Goal: Check status: Check status

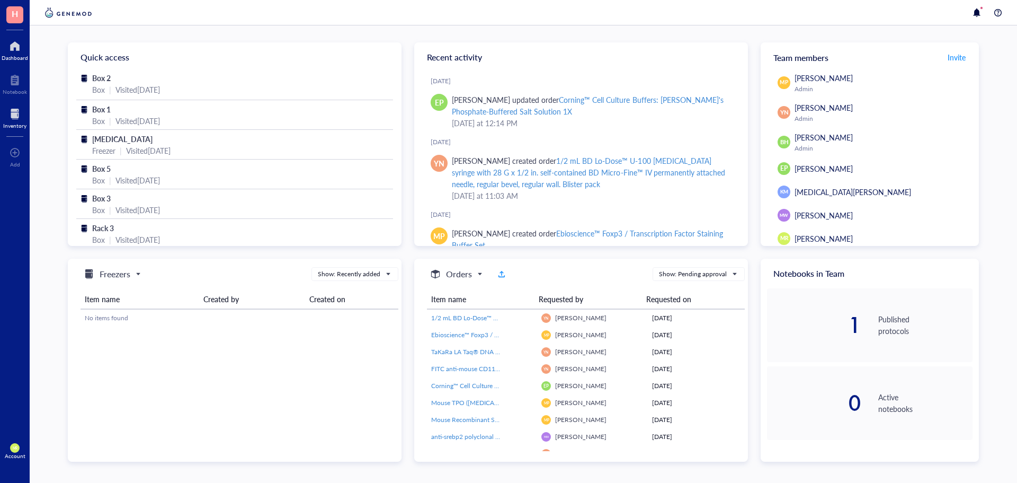
click at [17, 127] on div "Inventory" at bounding box center [14, 125] width 23 height 6
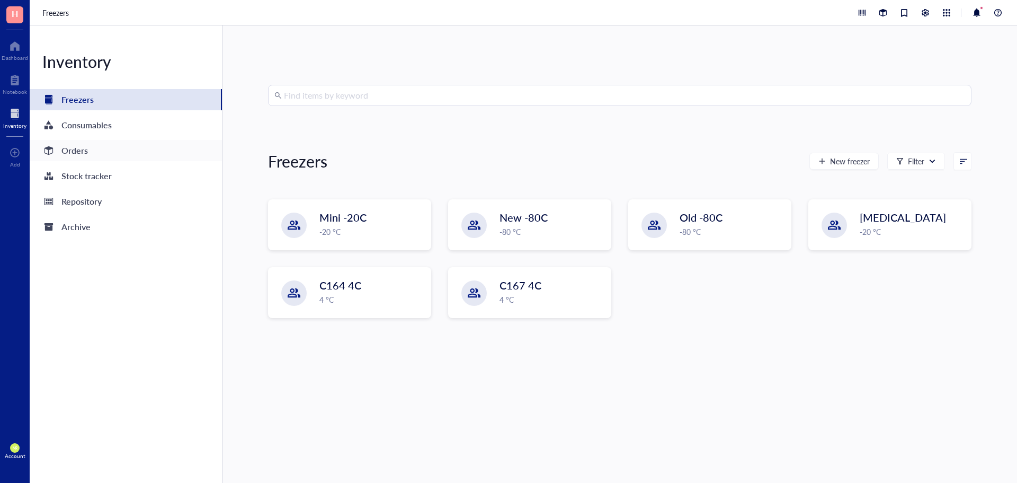
click at [82, 152] on div "Orders" at bounding box center [74, 150] width 26 height 15
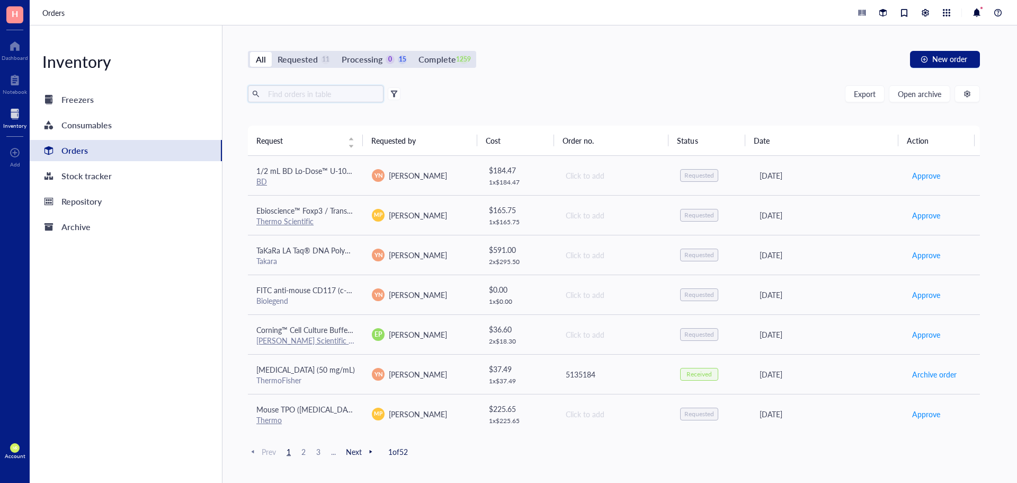
click at [327, 87] on input "text" at bounding box center [322, 94] width 116 height 16
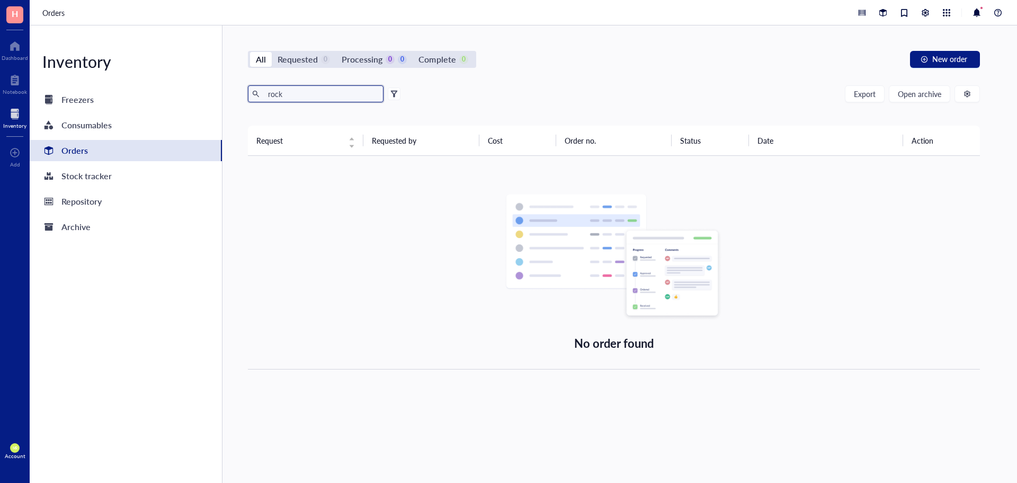
drag, startPoint x: 327, startPoint y: 88, endPoint x: 264, endPoint y: 94, distance: 62.8
click at [264, 94] on input "rock" at bounding box center [322, 94] width 116 height 16
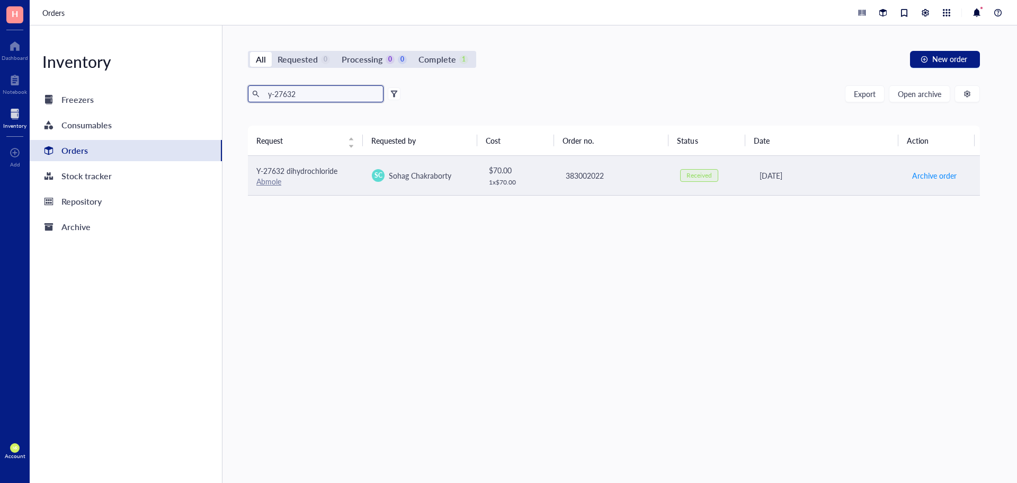
type input "y-27632"
click at [331, 175] on span "Y-27632 dihydrochloride" at bounding box center [296, 170] width 81 height 11
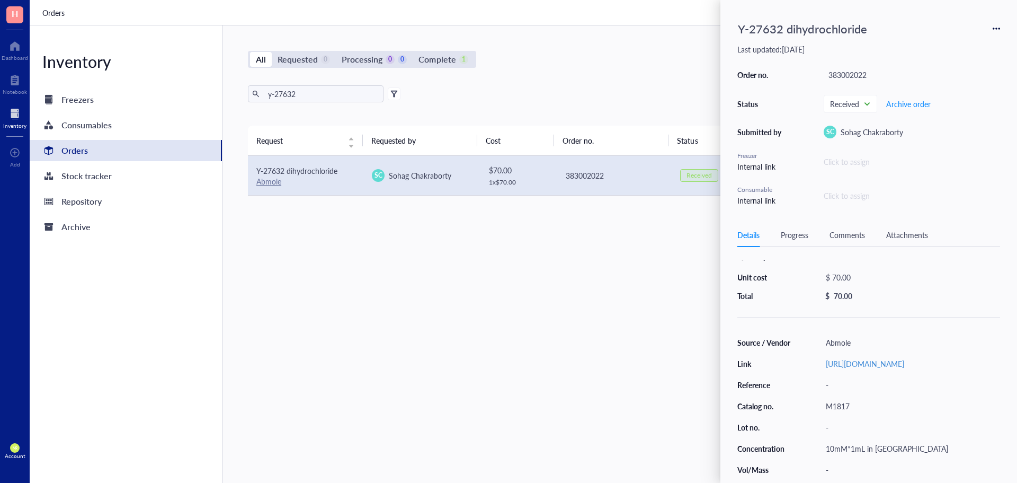
scroll to position [53, 0]
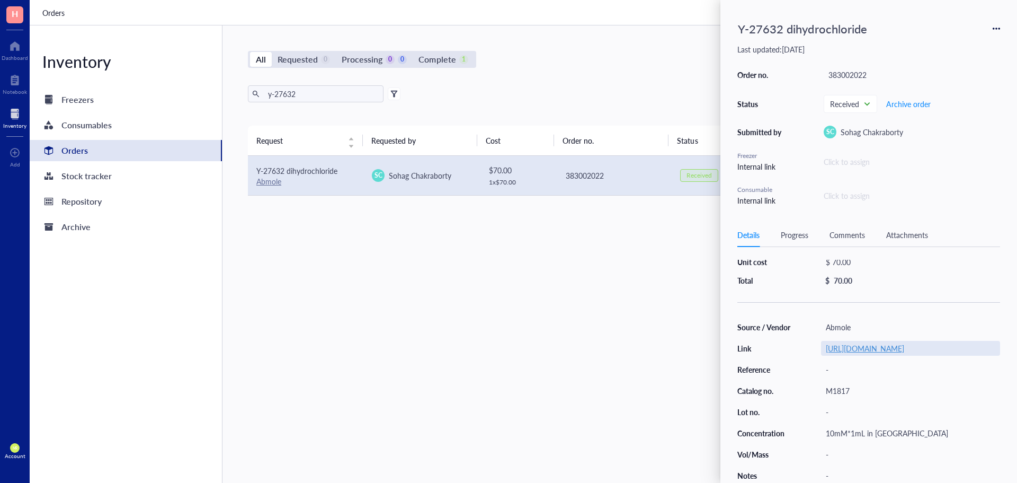
click at [861, 353] on link "[URL][DOMAIN_NAME]" at bounding box center [865, 348] width 78 height 11
click at [846, 344] on link "[URL][DOMAIN_NAME]" at bounding box center [865, 348] width 78 height 11
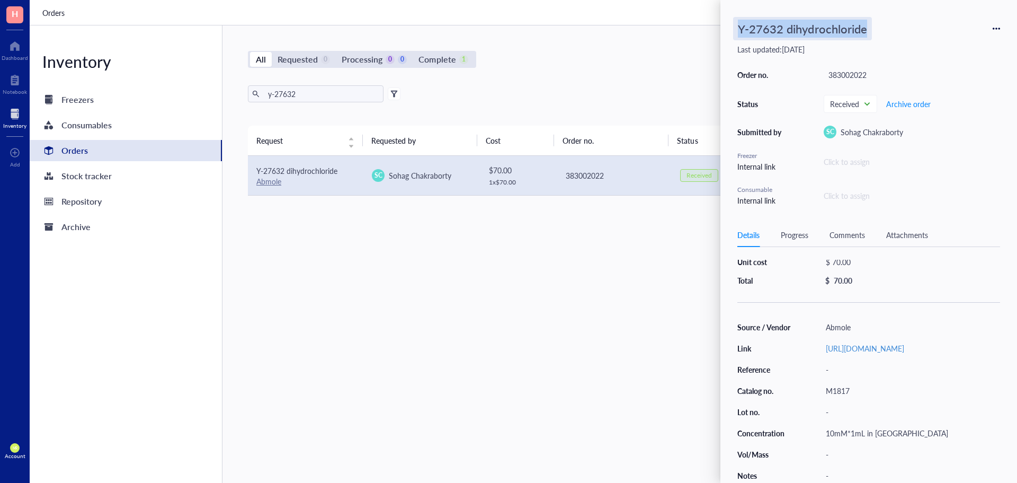
drag, startPoint x: 879, startPoint y: 28, endPoint x: 741, endPoint y: 23, distance: 137.9
click at [741, 23] on div "Y-27632 dihydrochloride" at bounding box center [869, 28] width 263 height 23
copy div "Y-27632 dihydrochloride"
click at [1000, 23] on div "Y-27632 dihydrochloride" at bounding box center [869, 28] width 263 height 23
click at [1000, 25] on icon at bounding box center [996, 28] width 7 height 7
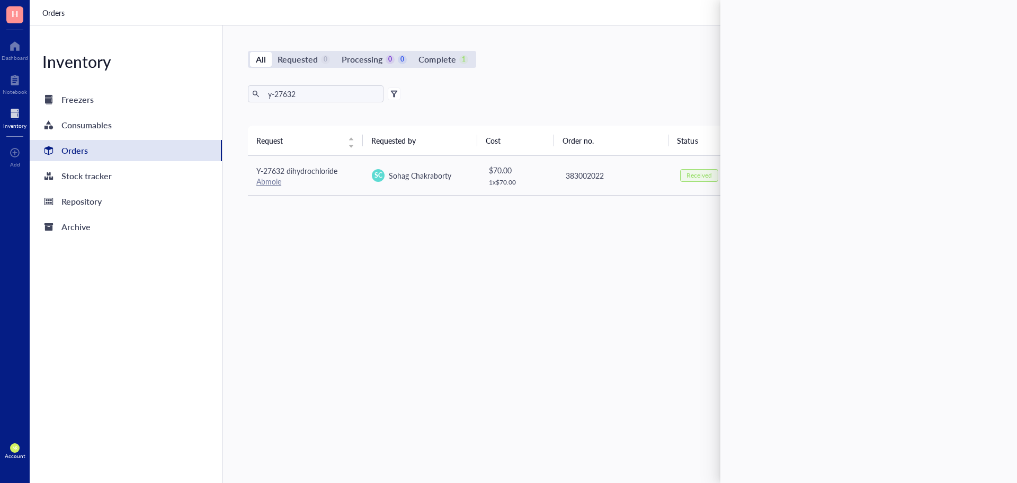
click at [610, 83] on div "All Requested 0 Processing 0 0 Complete 1 New order y-27632 Export Open archive…" at bounding box center [614, 253] width 783 height 457
